Goal: Transaction & Acquisition: Obtain resource

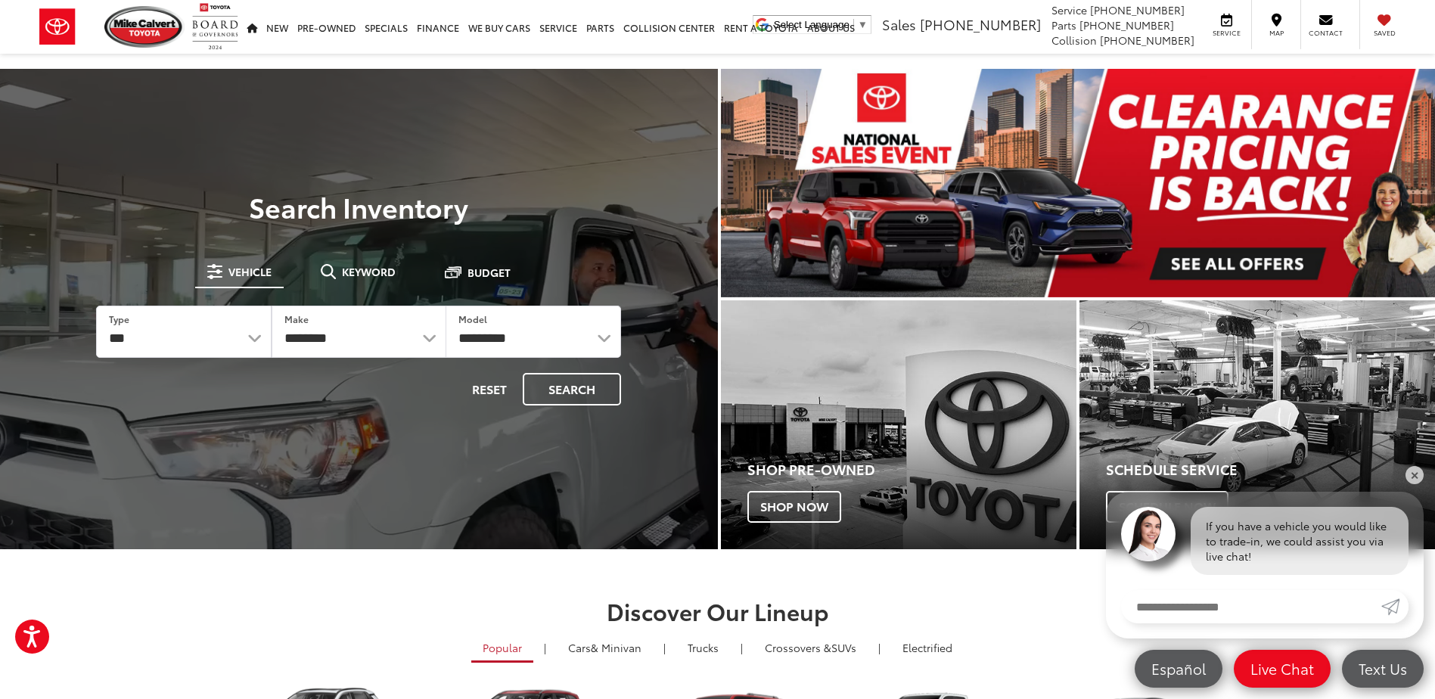
click at [1016, 580] on section "Discover Our Lineup Popular | Cars & Minivan | Trucks | Crossovers & SUVs | Ele…" at bounding box center [717, 706] width 1435 height 315
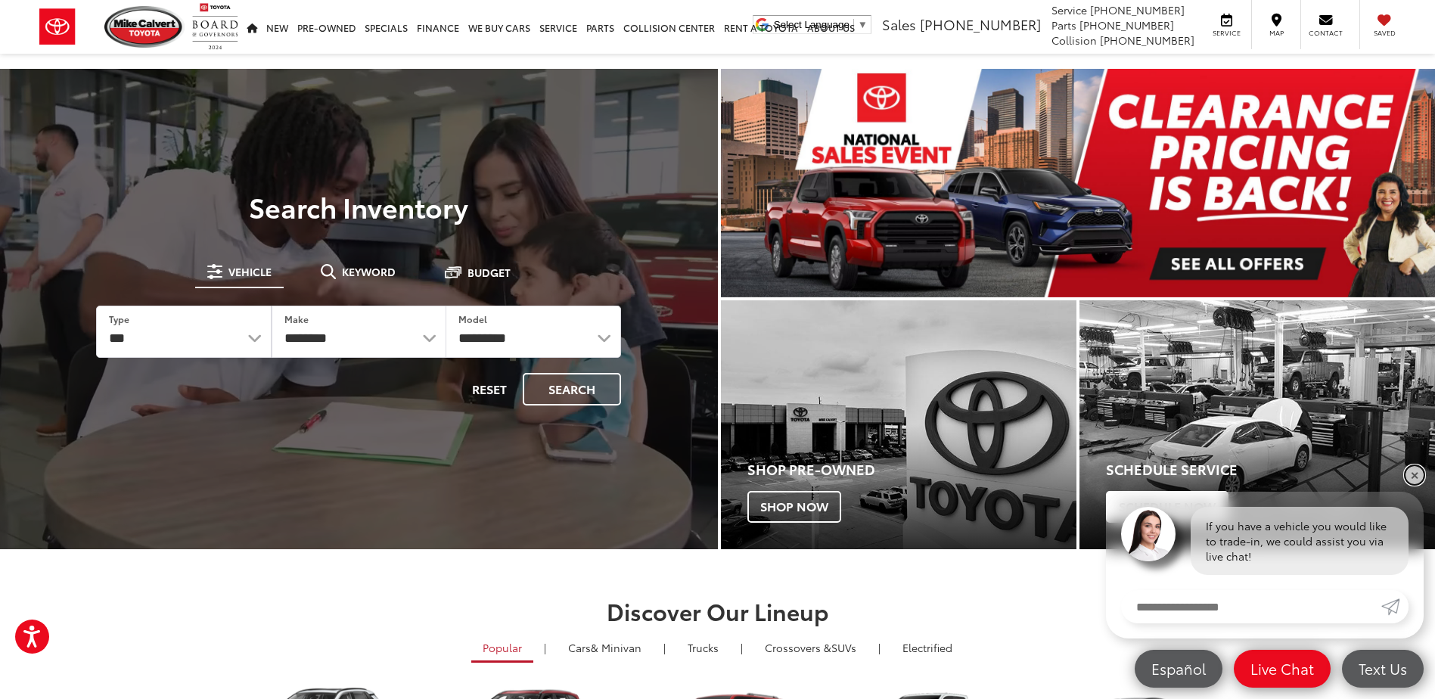
click at [1415, 472] on link "✕" at bounding box center [1415, 475] width 18 height 18
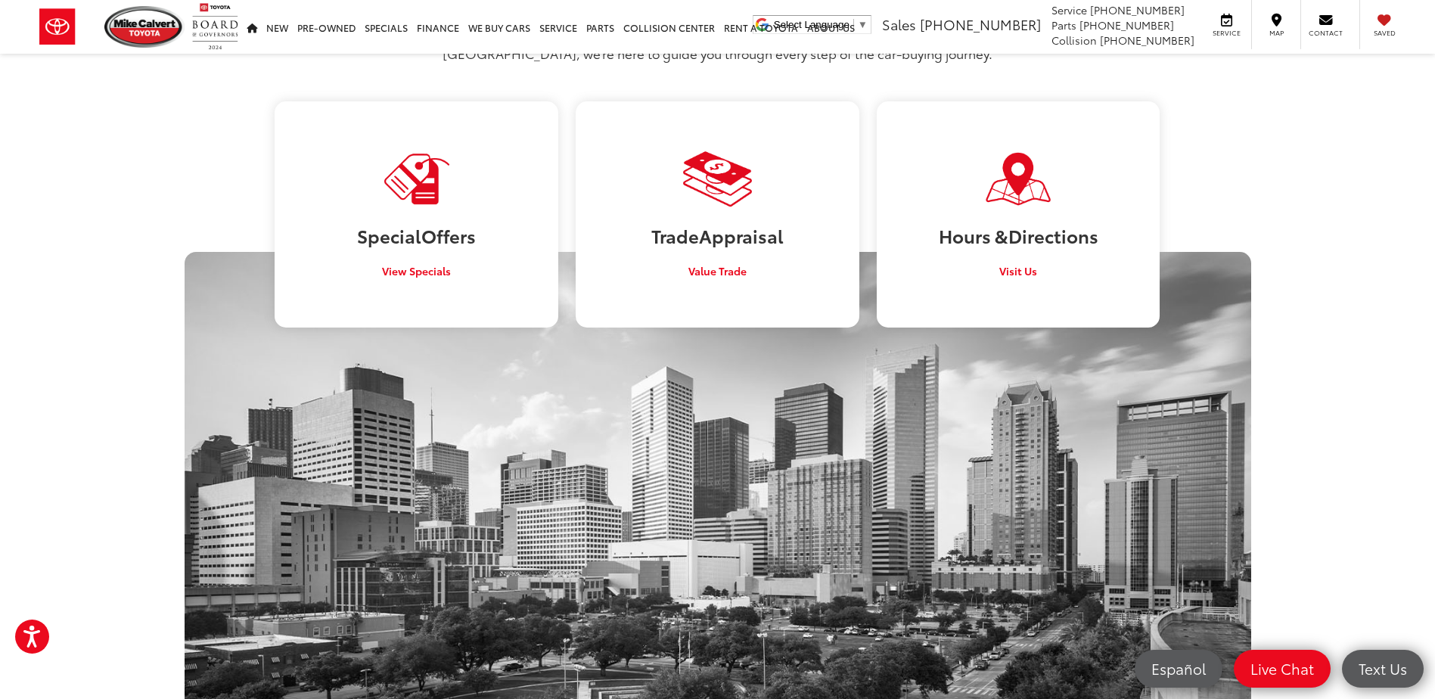
scroll to position [983, 0]
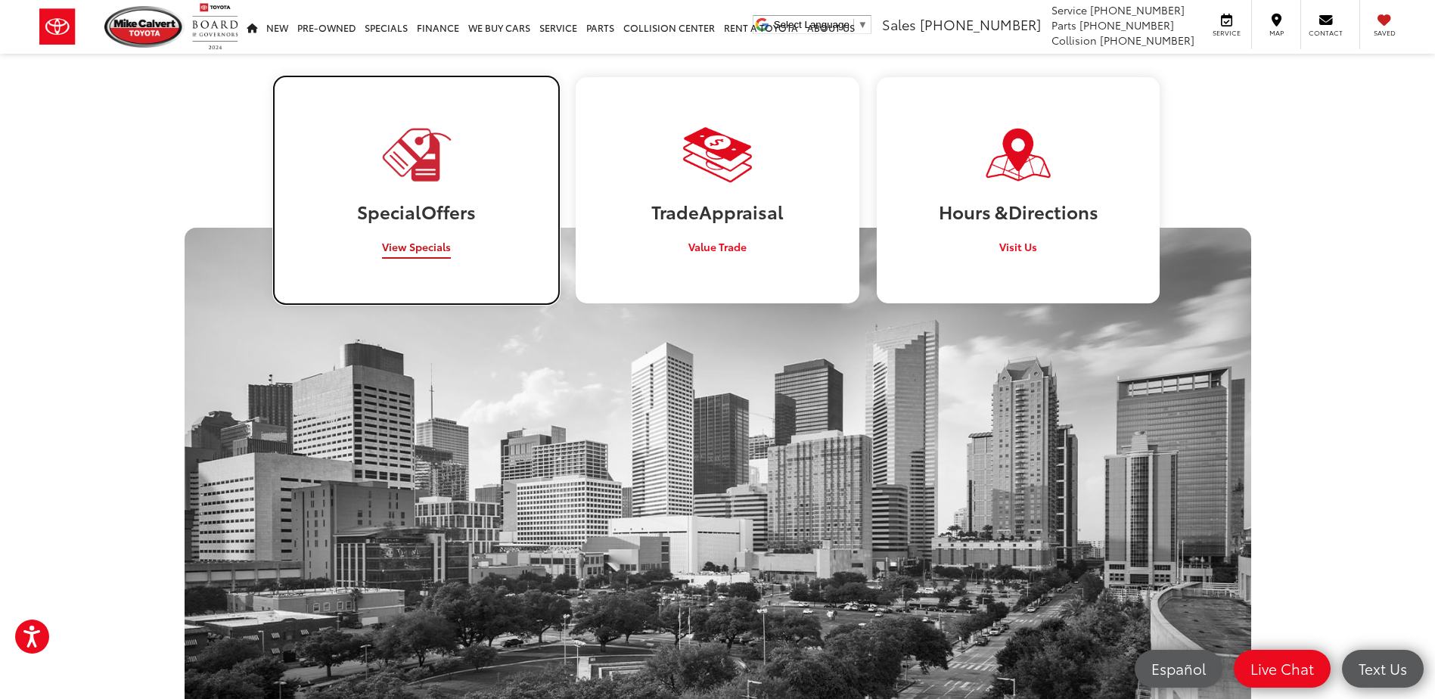
click at [401, 239] on span "View Specials" at bounding box center [416, 246] width 69 height 15
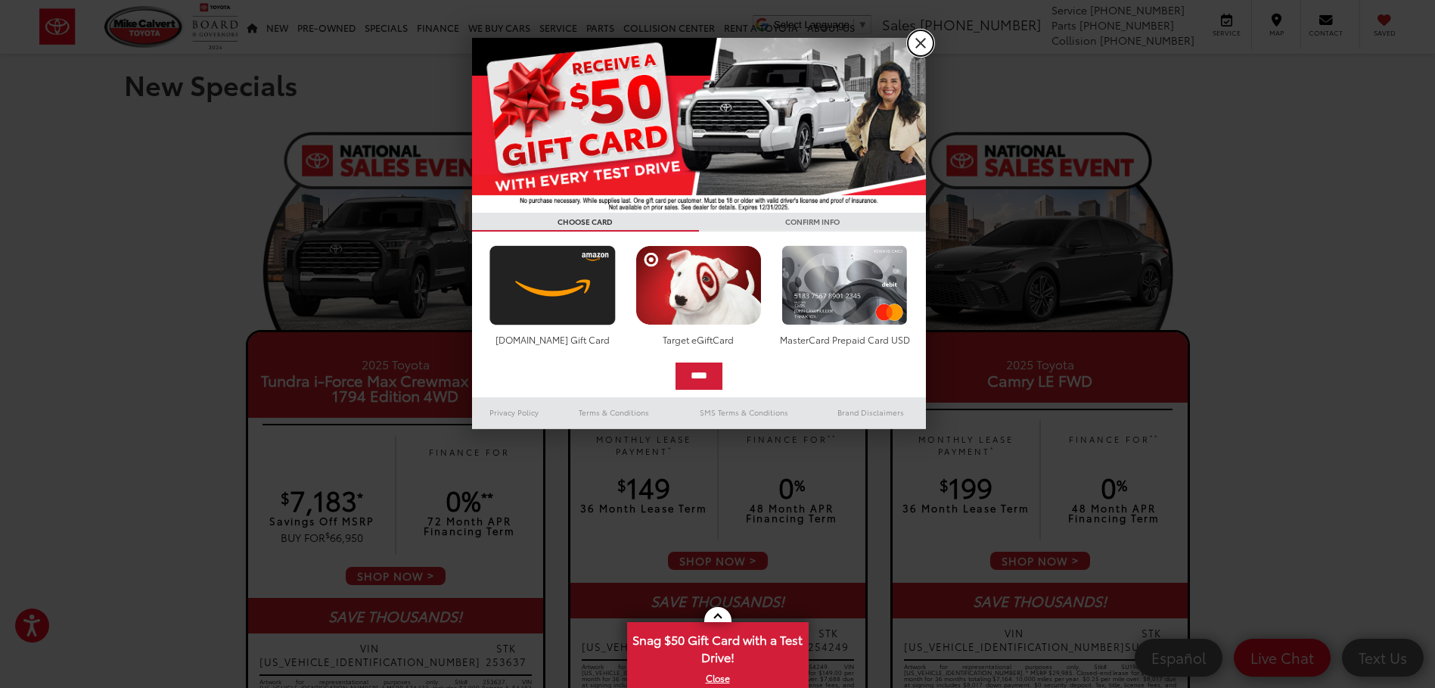
click at [915, 39] on link "X" at bounding box center [921, 43] width 26 height 26
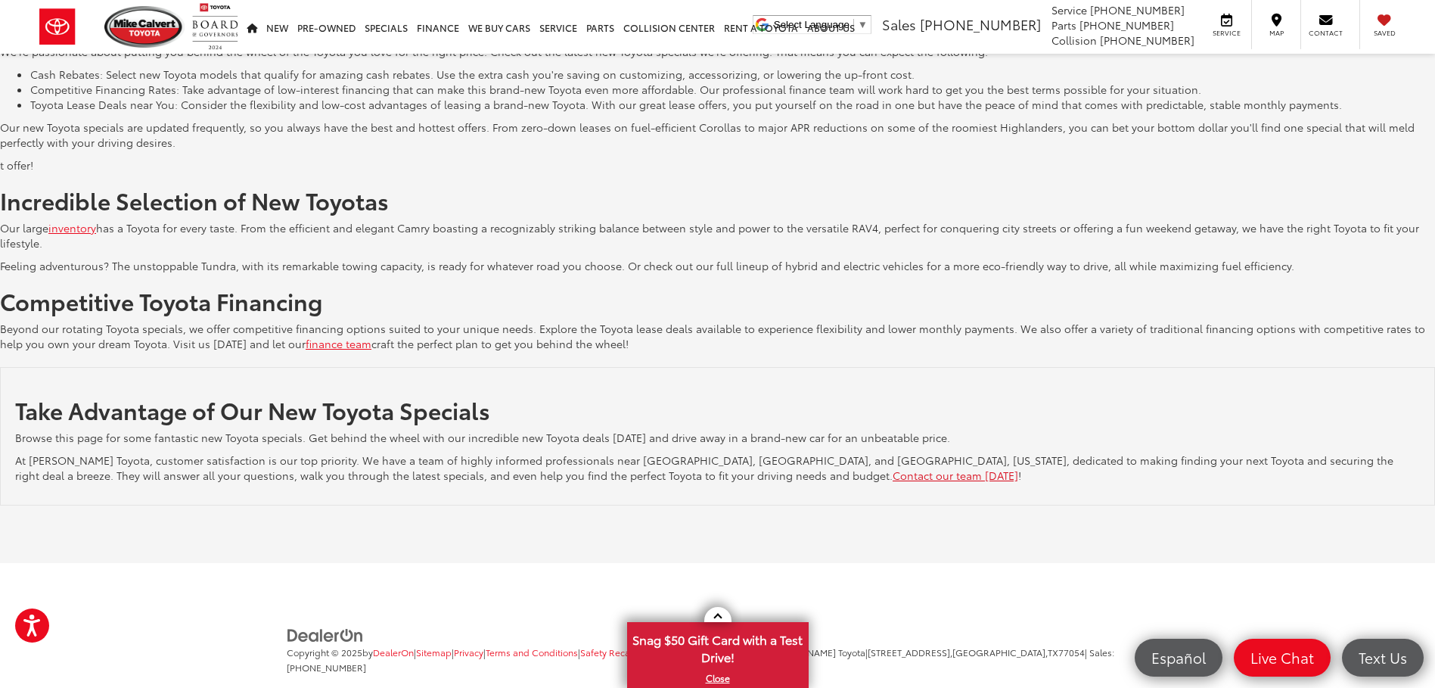
scroll to position [2689, 0]
